Goal: Check status

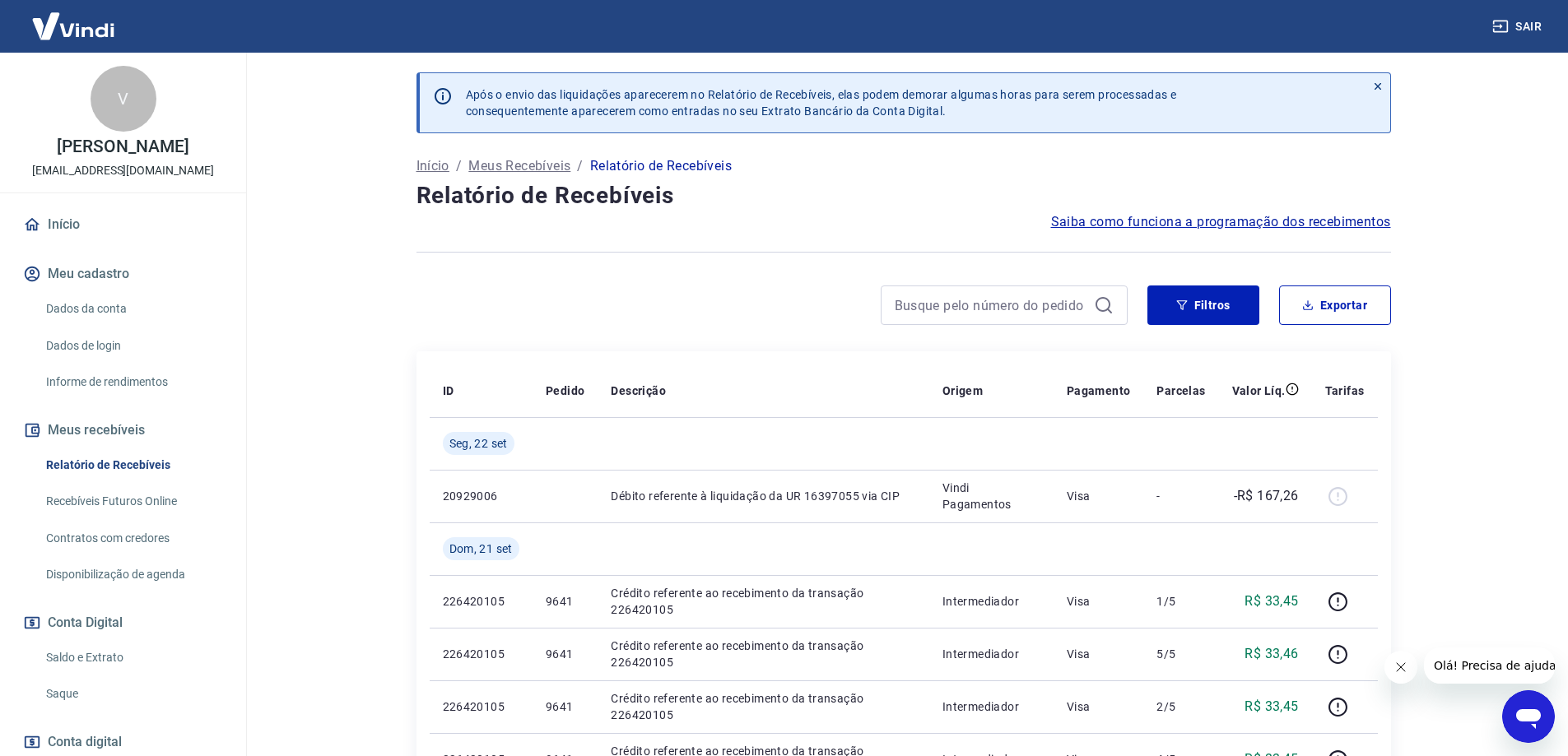
click at [79, 674] on link "Saldo e Extrato" at bounding box center [133, 658] width 187 height 33
